Goal: Task Accomplishment & Management: Manage account settings

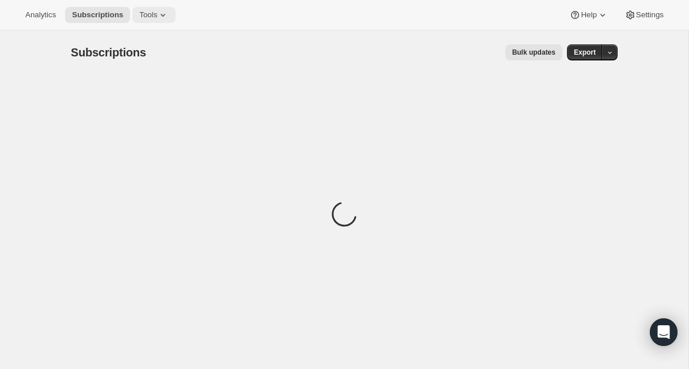
click at [169, 12] on icon at bounding box center [163, 15] width 12 height 12
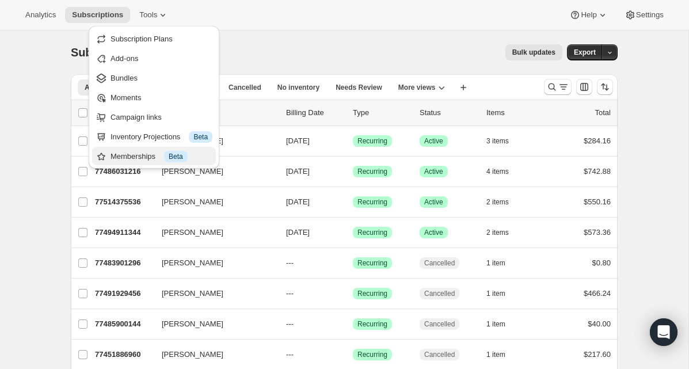
click at [146, 151] on div "Memberships Info Beta" at bounding box center [162, 157] width 102 height 12
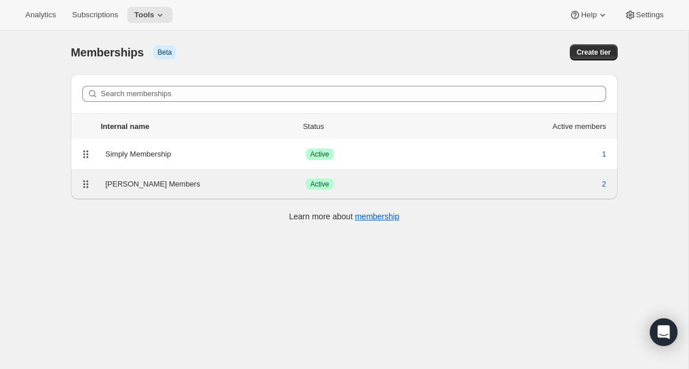
click at [142, 189] on div "[PERSON_NAME] Members" at bounding box center [205, 185] width 200 height 12
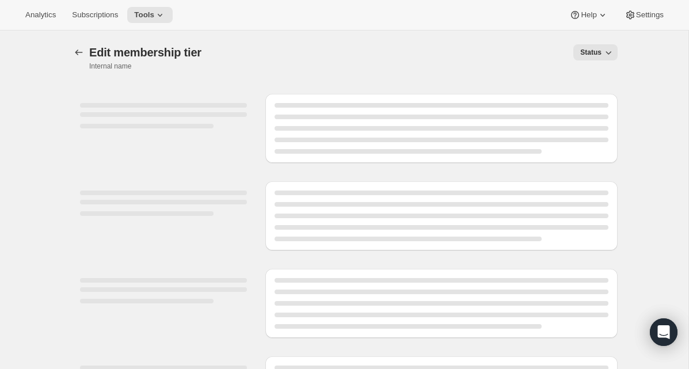
select select "variants"
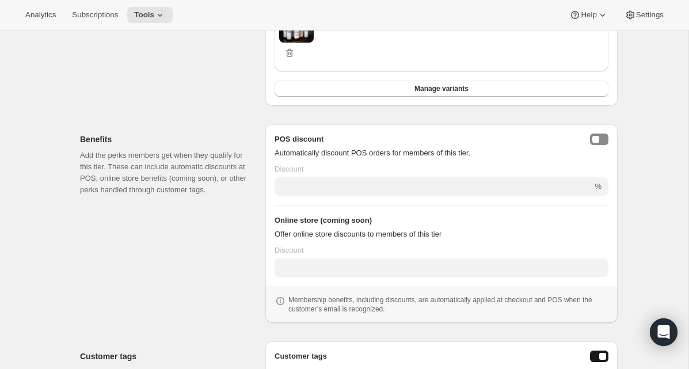
scroll to position [845, 0]
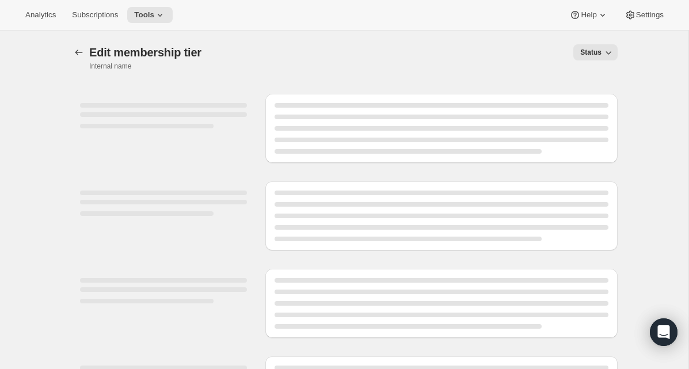
select select "variants"
